Goal: Transaction & Acquisition: Purchase product/service

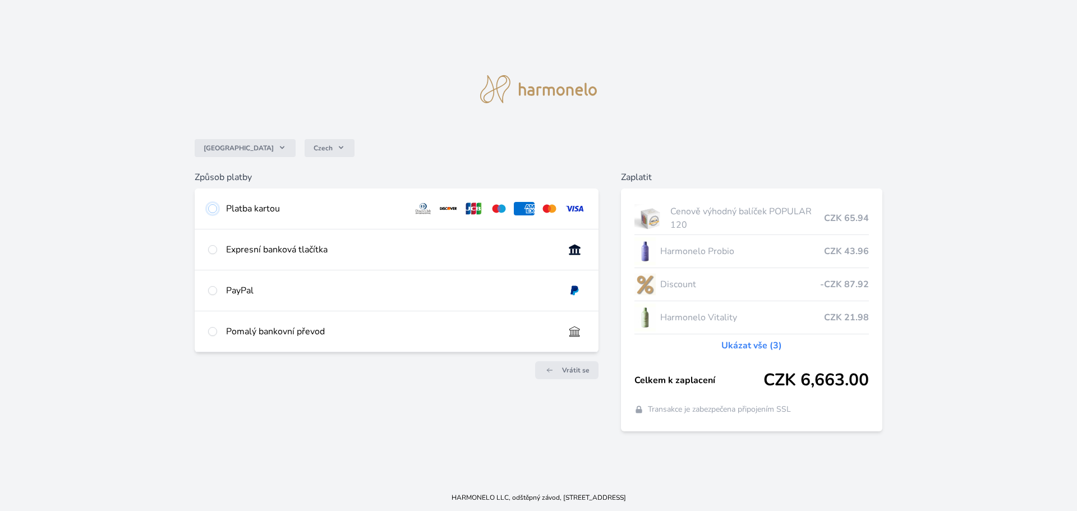
click at [215, 208] on input "radio" at bounding box center [212, 208] width 9 height 9
radio input "true"
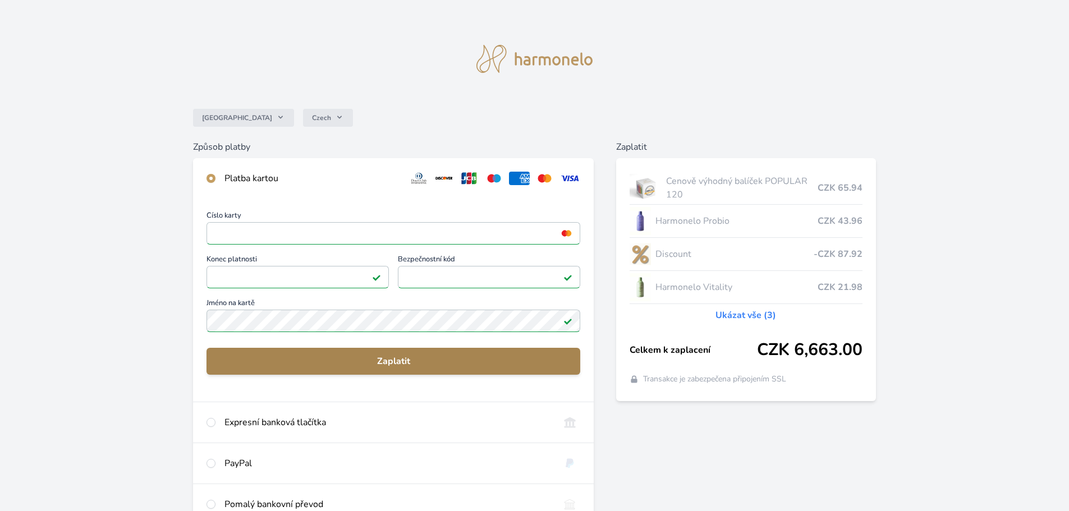
click at [400, 359] on span "Zaplatit" at bounding box center [393, 361] width 356 height 13
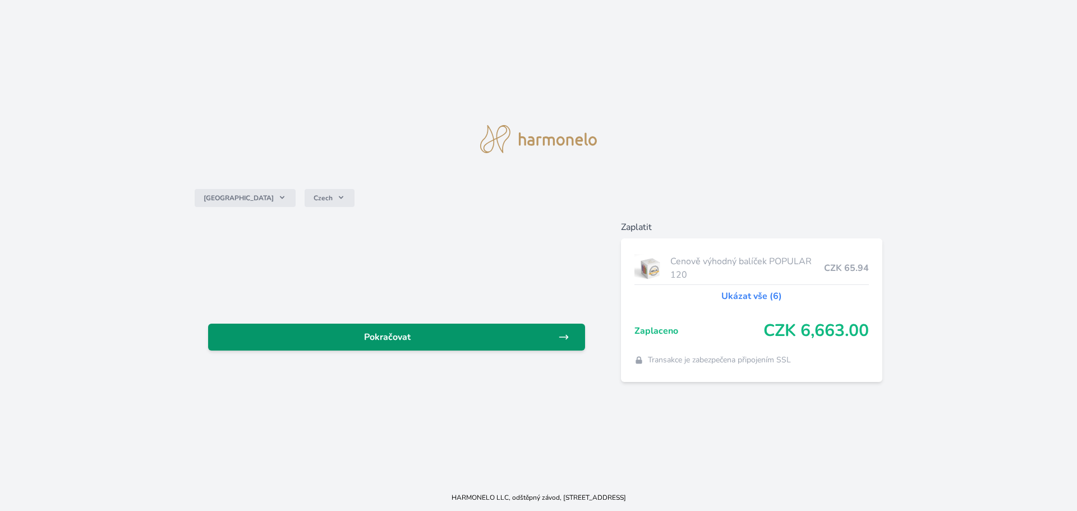
click at [401, 339] on span "Pokračovat" at bounding box center [387, 337] width 341 height 13
